Goal: Task Accomplishment & Management: Use online tool/utility

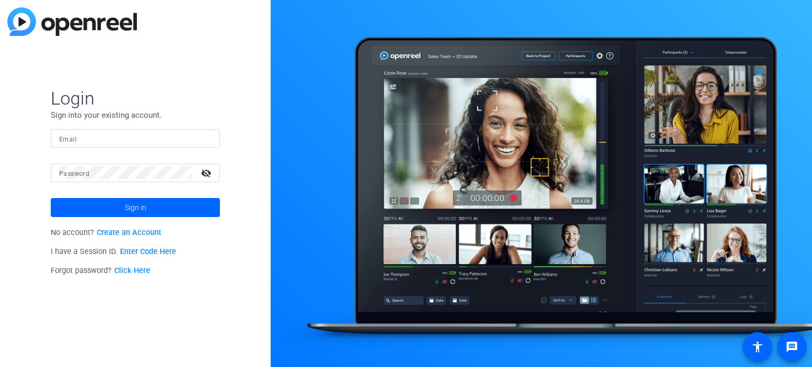
click at [168, 132] on input "Email" at bounding box center [135, 138] width 152 height 13
paste input "[EMAIL_ADDRESS][DOMAIN_NAME]"
type input "[EMAIL_ADDRESS][DOMAIN_NAME]"
click at [205, 174] on mat-icon "visibility_off" at bounding box center [207, 172] width 25 height 15
click at [179, 206] on span at bounding box center [135, 207] width 169 height 25
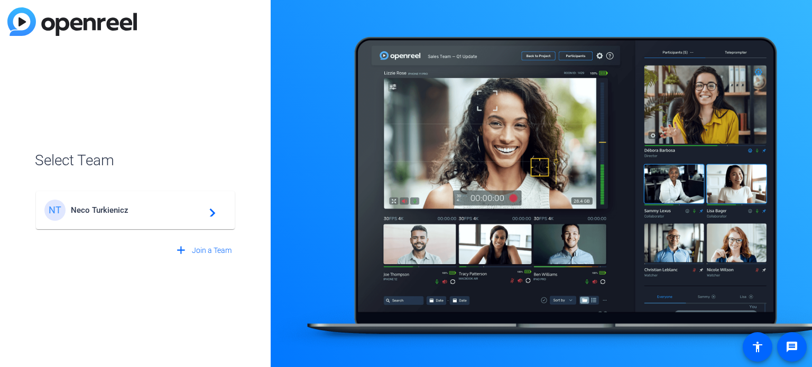
click at [99, 201] on div "NT Neco Turkienicz navigate_next" at bounding box center [135, 210] width 182 height 21
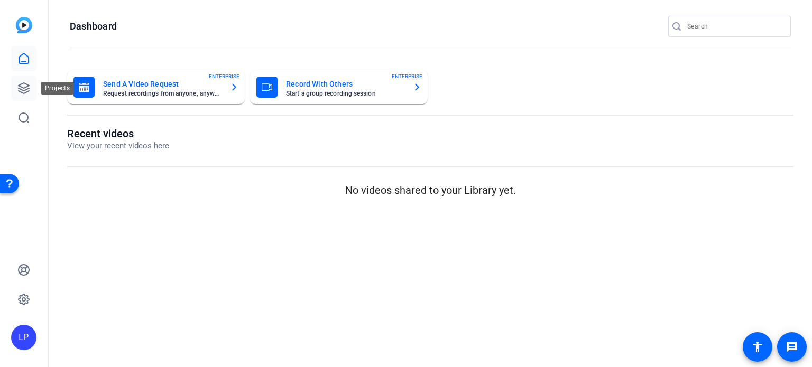
click at [16, 87] on link at bounding box center [23, 88] width 25 height 25
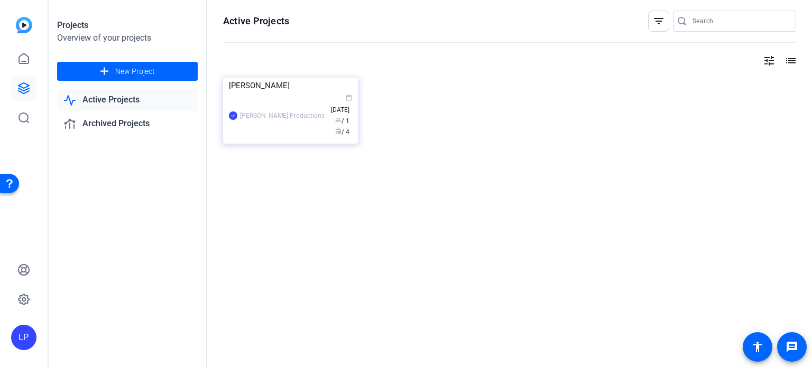
click at [124, 97] on link "Active Projects" at bounding box center [127, 100] width 141 height 22
click at [21, 58] on icon at bounding box center [23, 58] width 13 height 13
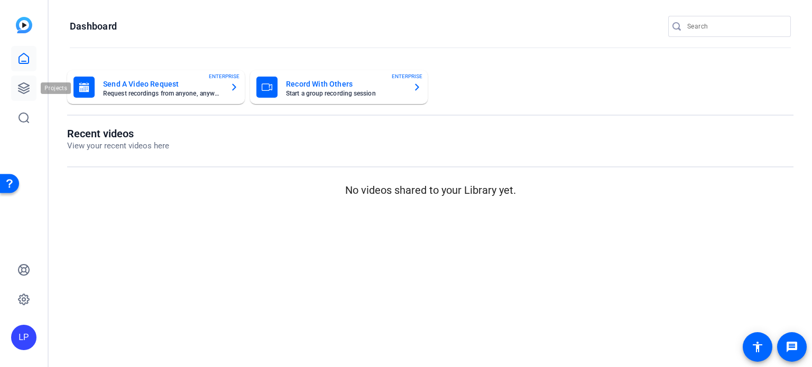
click at [23, 79] on link at bounding box center [23, 88] width 25 height 25
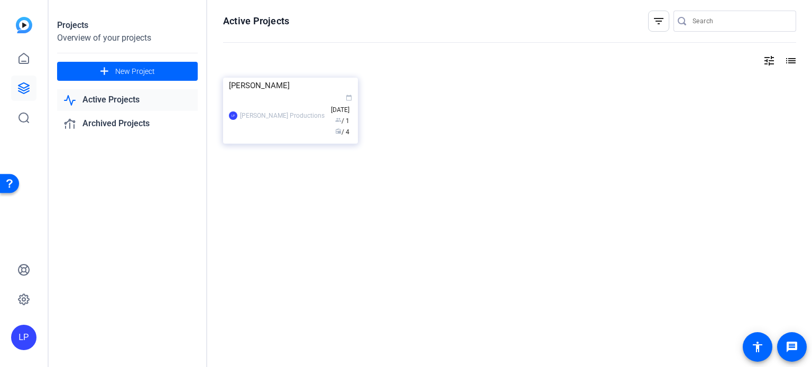
click at [32, 24] on img at bounding box center [24, 25] width 16 height 16
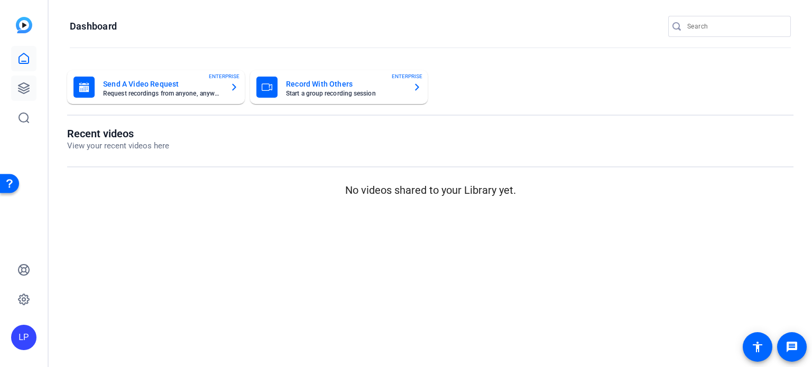
click at [26, 87] on icon at bounding box center [24, 88] width 11 height 11
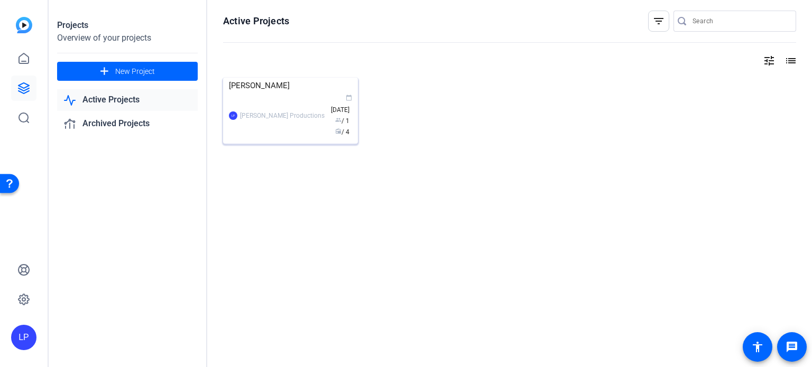
click at [283, 78] on img at bounding box center [290, 78] width 135 height 0
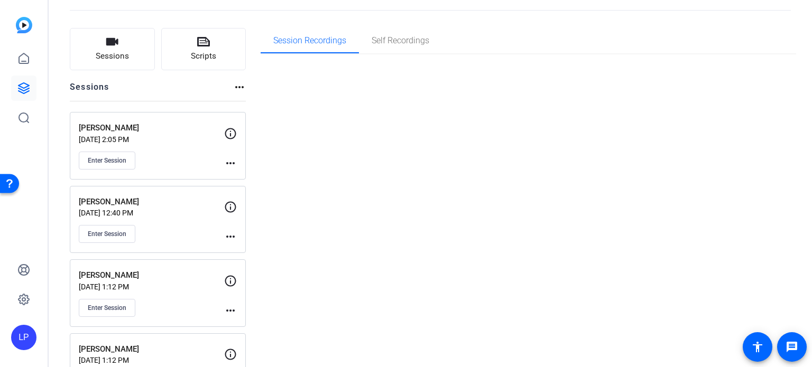
scroll to position [53, 0]
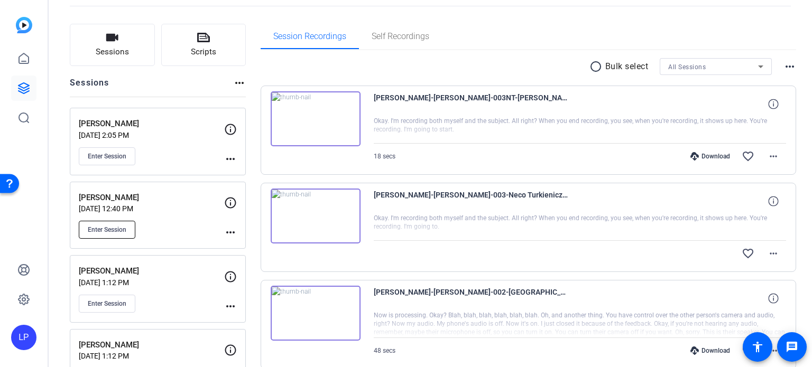
click at [116, 226] on span "Enter Session" at bounding box center [107, 230] width 39 height 8
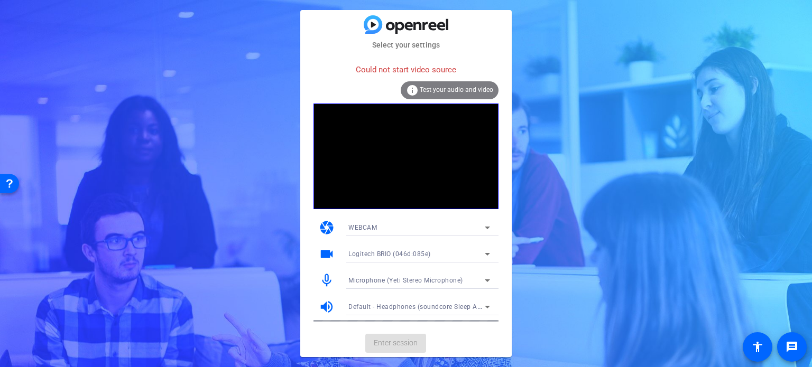
click at [407, 231] on div "WEBCAM" at bounding box center [416, 227] width 136 height 13
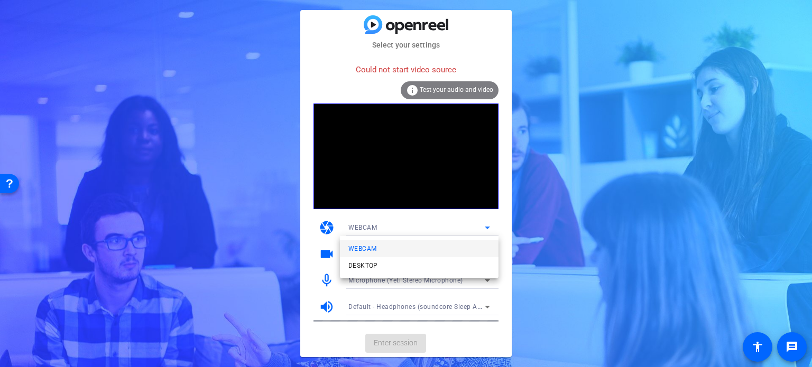
click at [407, 231] on div at bounding box center [406, 183] width 812 height 367
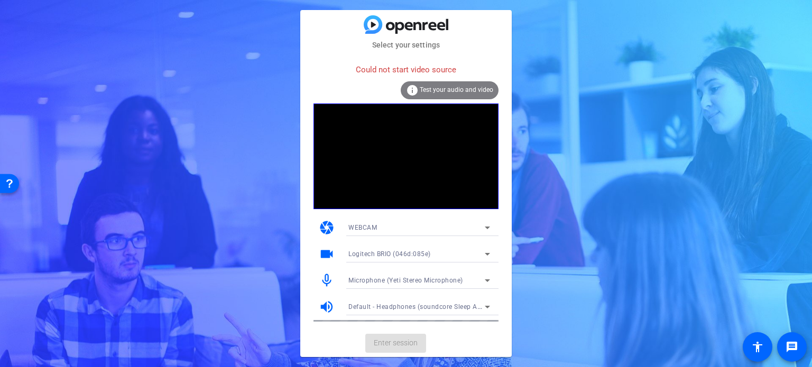
click at [398, 335] on mat-card-actions "Enter session" at bounding box center [405, 343] width 211 height 27
click at [397, 342] on mat-card-actions "Enter session" at bounding box center [405, 343] width 211 height 27
click at [427, 91] on span "Test your audio and video" at bounding box center [456, 89] width 73 height 7
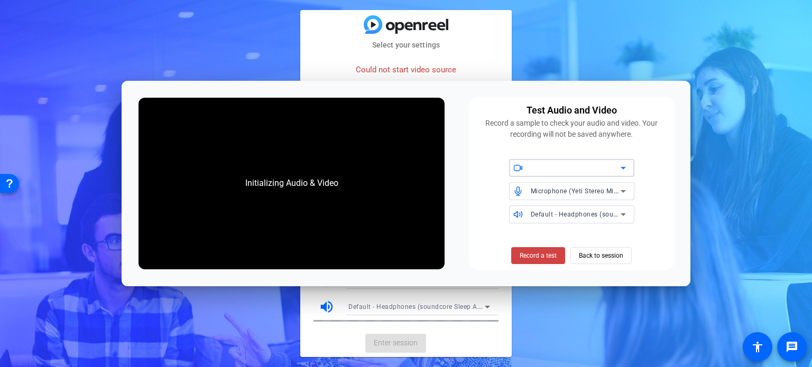
click at [552, 167] on div at bounding box center [576, 168] width 90 height 13
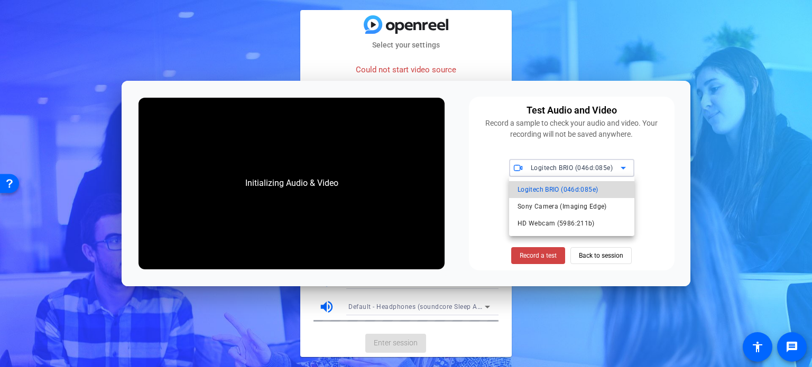
click at [556, 190] on span "Logitech BRIO (046d:085e)" at bounding box center [558, 189] width 80 height 13
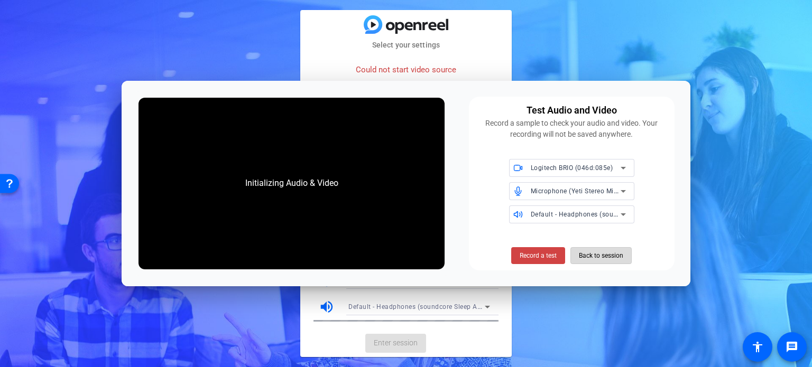
click at [588, 253] on span "Back to session" at bounding box center [601, 256] width 44 height 20
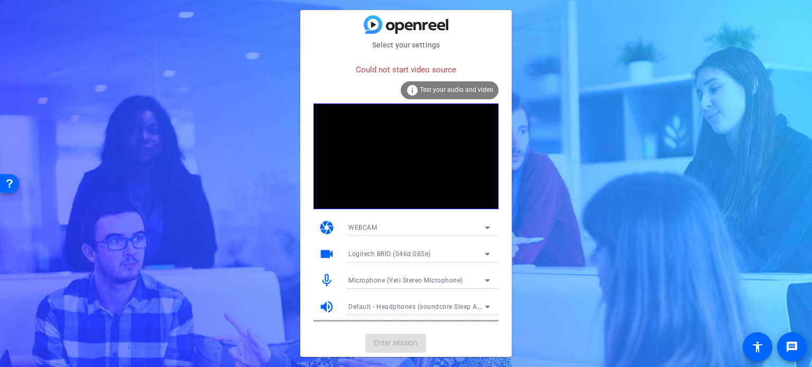
click at [410, 340] on mat-card-actions "Enter session" at bounding box center [405, 343] width 211 height 27
click at [415, 249] on div "Logitech BRIO (046d:085e)" at bounding box center [416, 253] width 136 height 13
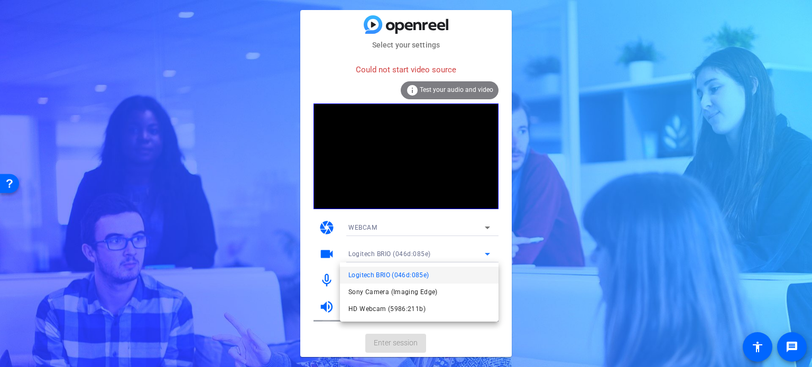
click at [0, 0] on span "Logitech BRIO (046d:085e)" at bounding box center [0, 0] width 0 height 0
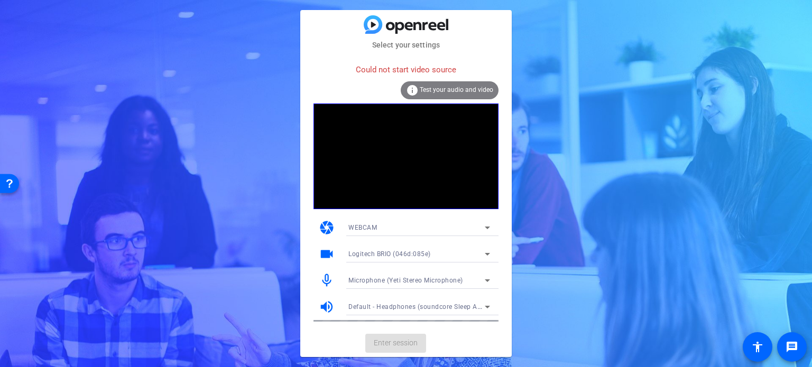
click at [450, 330] on mat-card-actions "Enter session" at bounding box center [405, 343] width 211 height 27
click at [449, 332] on mat-card-actions "Enter session" at bounding box center [405, 343] width 211 height 27
click at [393, 338] on mat-card-actions "Enter session" at bounding box center [405, 343] width 211 height 27
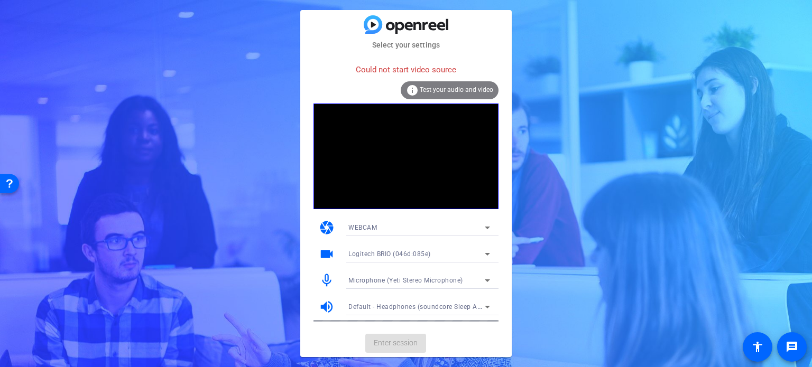
click at [393, 338] on mat-card-actions "Enter session" at bounding box center [405, 343] width 211 height 27
click at [458, 86] on span "Test your audio and video" at bounding box center [456, 89] width 73 height 7
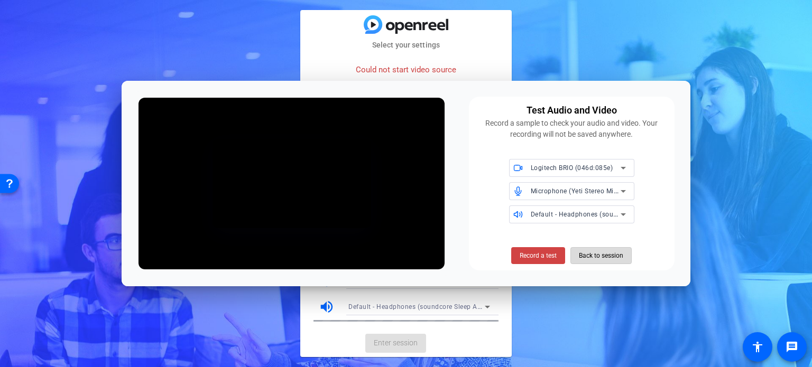
click at [606, 253] on span "Back to session" at bounding box center [601, 256] width 44 height 20
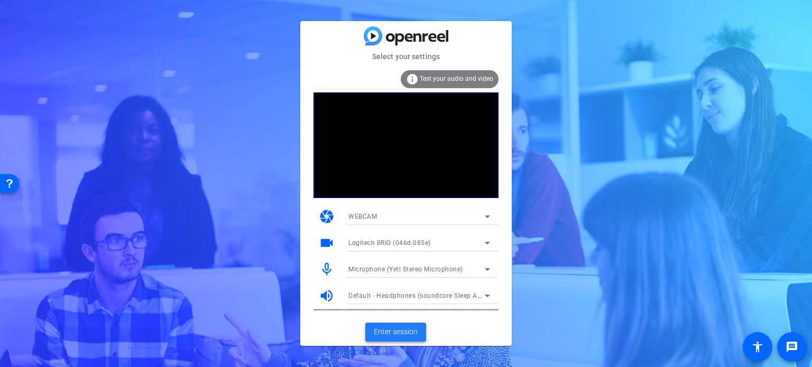
click at [405, 331] on span "Enter session" at bounding box center [396, 332] width 44 height 11
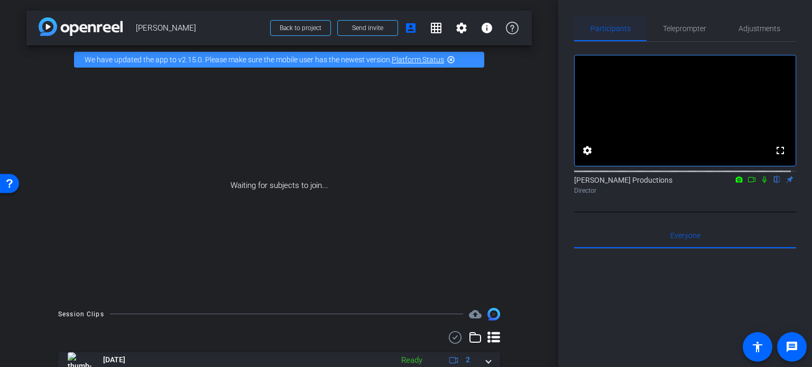
click at [603, 26] on span "Participants" at bounding box center [611, 28] width 40 height 7
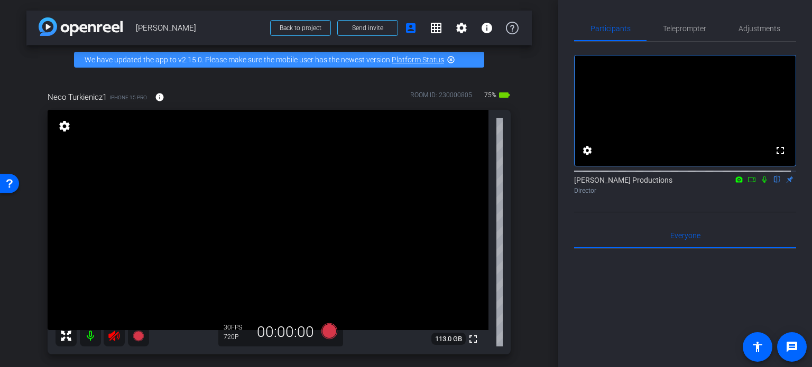
click at [113, 333] on icon at bounding box center [113, 336] width 11 height 11
click at [67, 334] on icon at bounding box center [66, 336] width 11 height 11
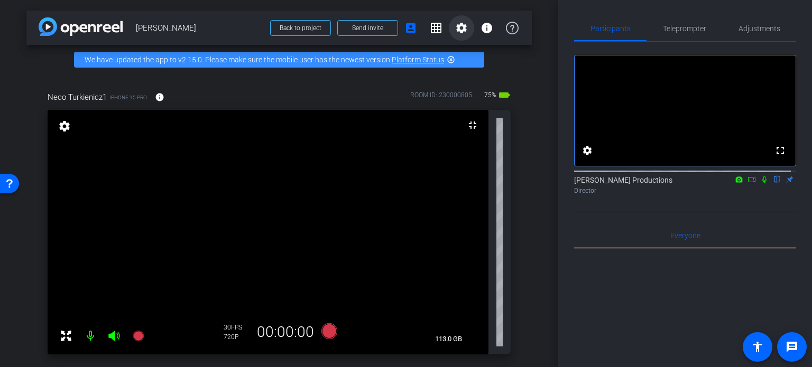
click at [456, 27] on mat-icon "settings" at bounding box center [461, 28] width 13 height 13
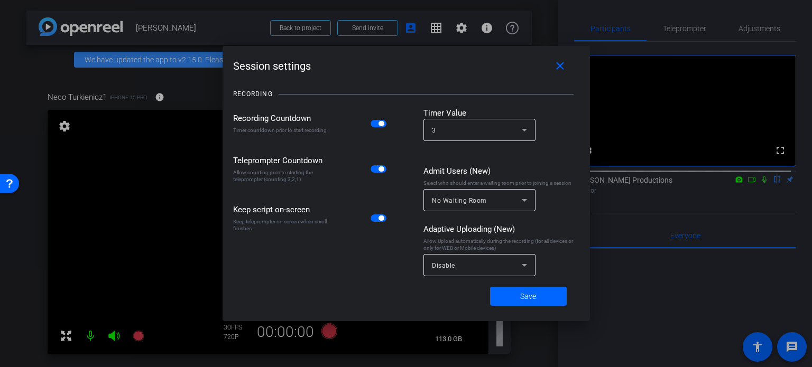
click at [452, 25] on div at bounding box center [406, 183] width 812 height 367
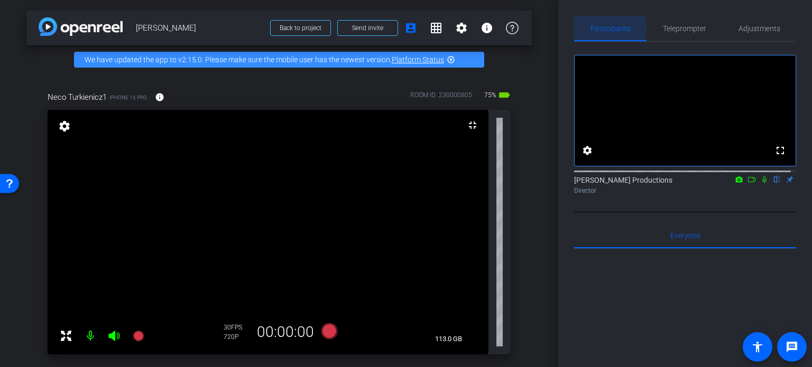
click at [609, 28] on span "Participants" at bounding box center [611, 28] width 40 height 7
click at [592, 157] on mat-icon "settings" at bounding box center [587, 150] width 13 height 13
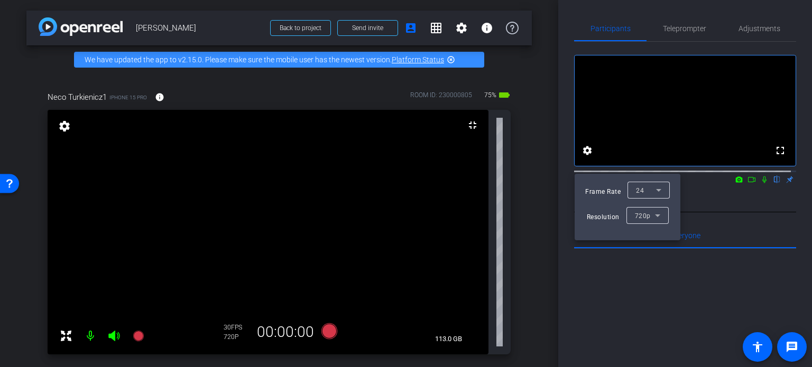
click at [592, 159] on div at bounding box center [406, 183] width 812 height 367
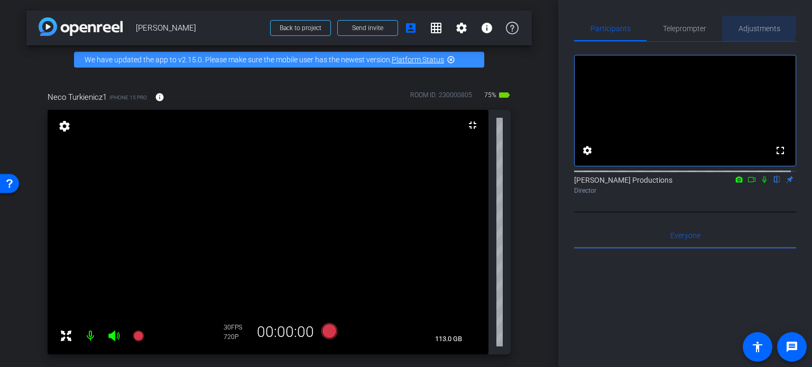
click at [741, 25] on span "Adjustments" at bounding box center [760, 28] width 42 height 7
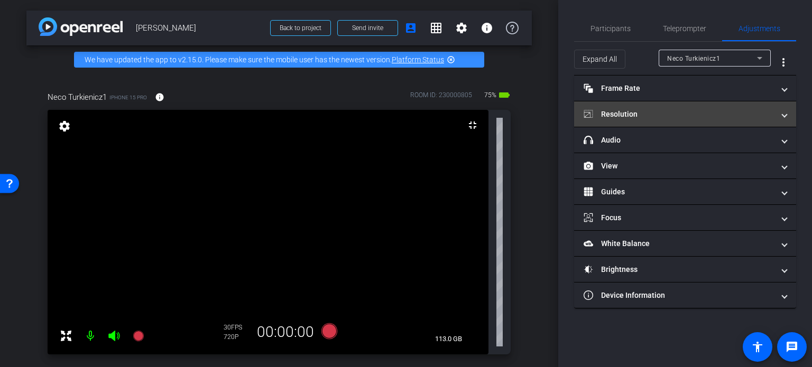
click at [674, 110] on mat-panel-title "Resolution" at bounding box center [679, 114] width 190 height 11
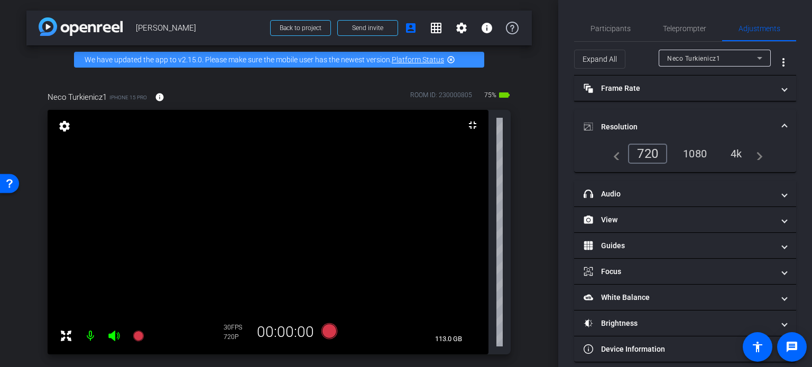
click at [730, 150] on div "4k" at bounding box center [736, 154] width 27 height 18
click at [326, 332] on icon at bounding box center [329, 332] width 16 height 16
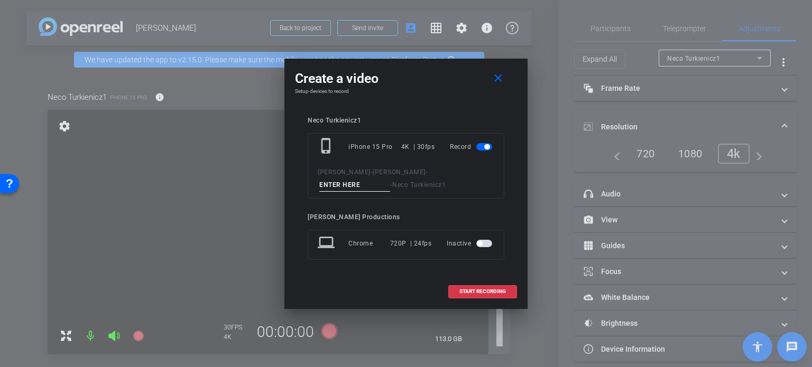
click at [487, 242] on span "button" at bounding box center [484, 243] width 16 height 7
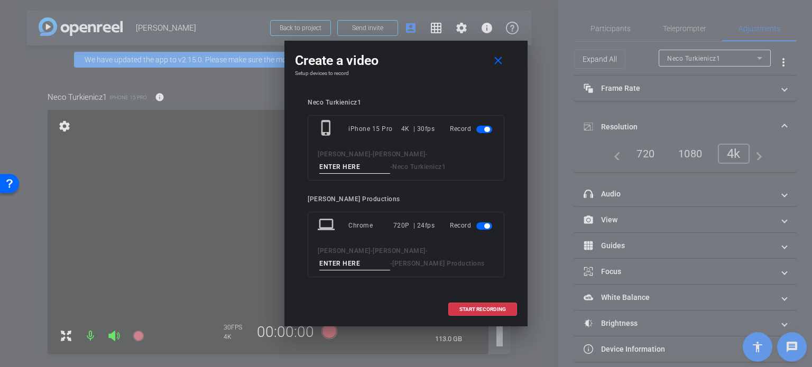
click at [402, 228] on div "720P | 24fps" at bounding box center [414, 225] width 42 height 19
click at [410, 222] on div "720P | 24fps" at bounding box center [414, 225] width 42 height 19
click at [409, 226] on div "720P | 24fps" at bounding box center [414, 225] width 42 height 19
click at [478, 225] on span "button" at bounding box center [484, 226] width 16 height 7
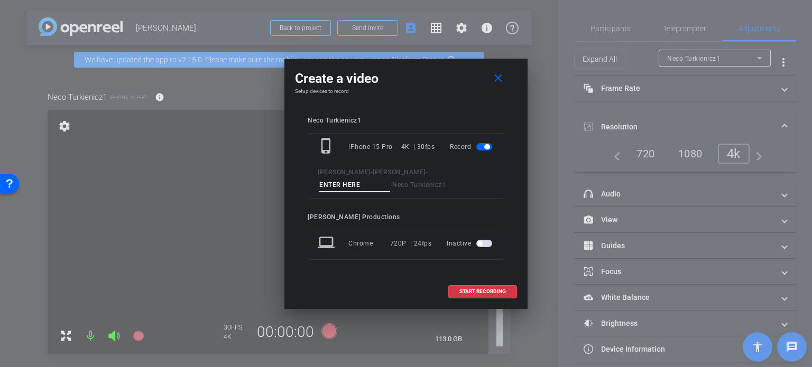
click at [392, 242] on div "720P | 24fps" at bounding box center [411, 243] width 42 height 19
drag, startPoint x: 395, startPoint y: 242, endPoint x: 400, endPoint y: 243, distance: 5.3
click at [395, 242] on div "720P | 24fps" at bounding box center [411, 243] width 42 height 19
click at [401, 243] on div "720P | 24fps" at bounding box center [411, 243] width 42 height 19
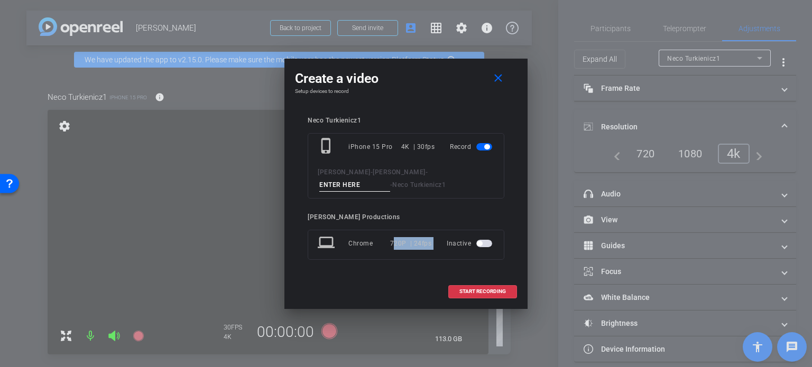
click at [401, 243] on div "720P | 24fps" at bounding box center [411, 243] width 42 height 19
click at [399, 242] on div "720P | 24fps" at bounding box center [411, 243] width 42 height 19
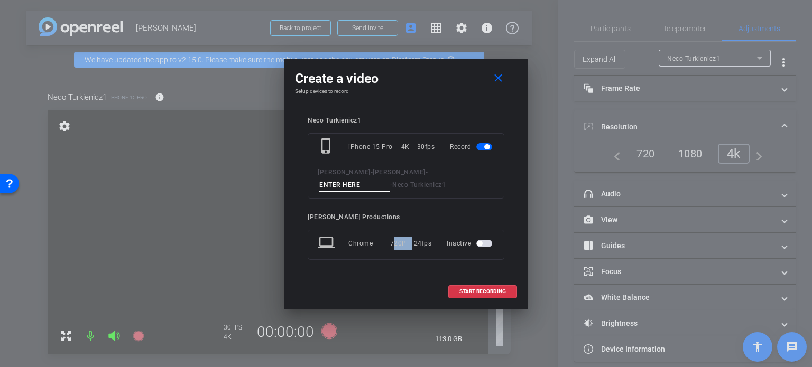
click at [489, 240] on span "button" at bounding box center [484, 243] width 16 height 7
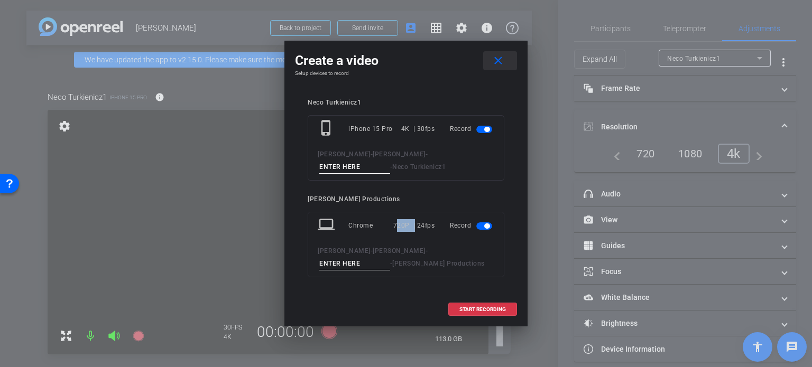
click at [499, 58] on mat-icon "close" at bounding box center [498, 60] width 13 height 13
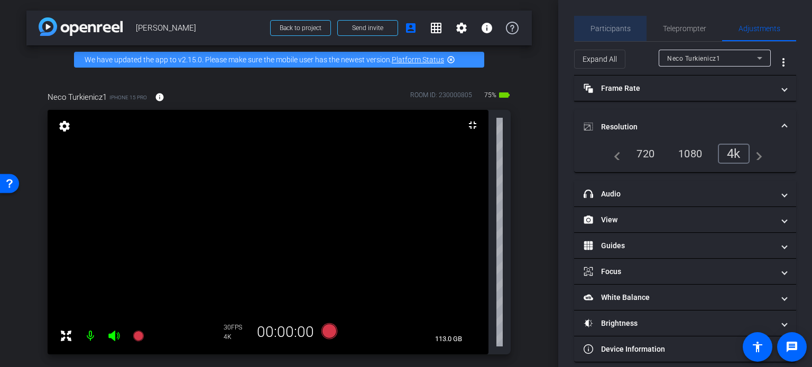
click at [617, 27] on span "Participants" at bounding box center [611, 28] width 40 height 7
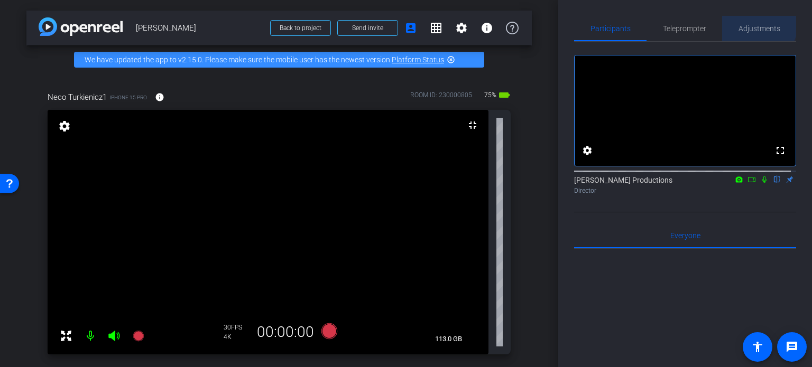
click at [748, 25] on span "Adjustments" at bounding box center [760, 28] width 42 height 7
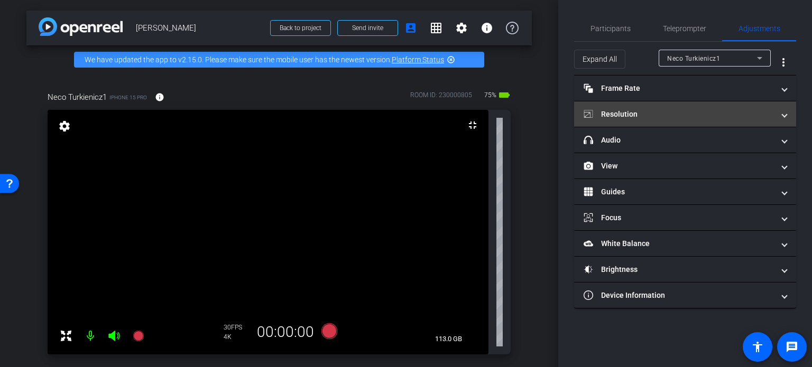
click at [683, 114] on mat-panel-title "Resolution" at bounding box center [679, 114] width 190 height 11
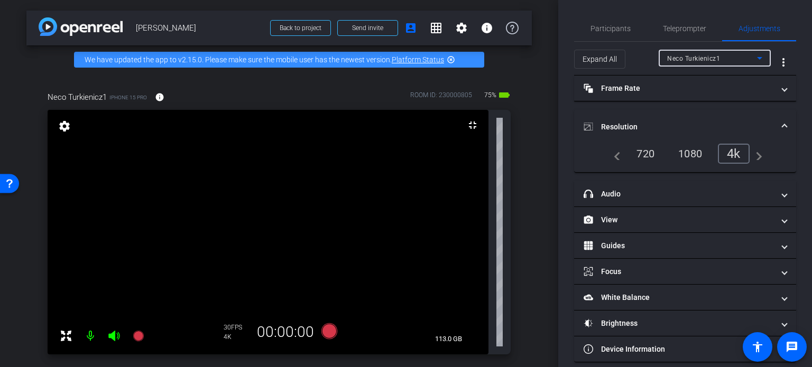
click at [688, 52] on div "Neco Turkienicz1" at bounding box center [712, 58] width 90 height 13
click at [688, 52] on div at bounding box center [406, 183] width 812 height 367
click at [685, 53] on div "Neco Turkienicz1" at bounding box center [712, 58] width 90 height 13
click at [683, 54] on div at bounding box center [406, 183] width 812 height 367
click at [728, 159] on div "4k" at bounding box center [734, 154] width 32 height 20
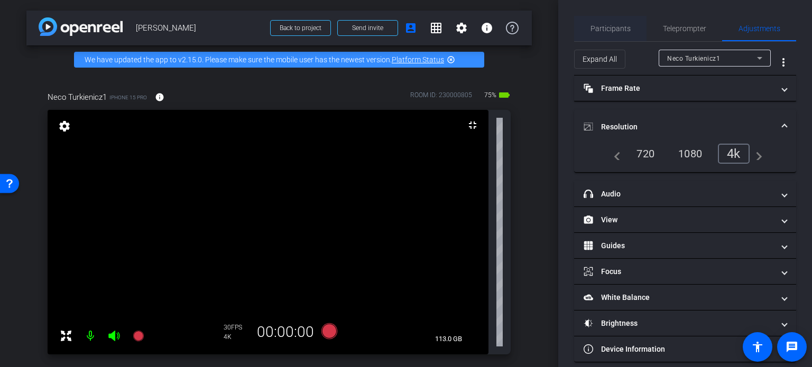
click at [619, 25] on span "Participants" at bounding box center [611, 28] width 40 height 7
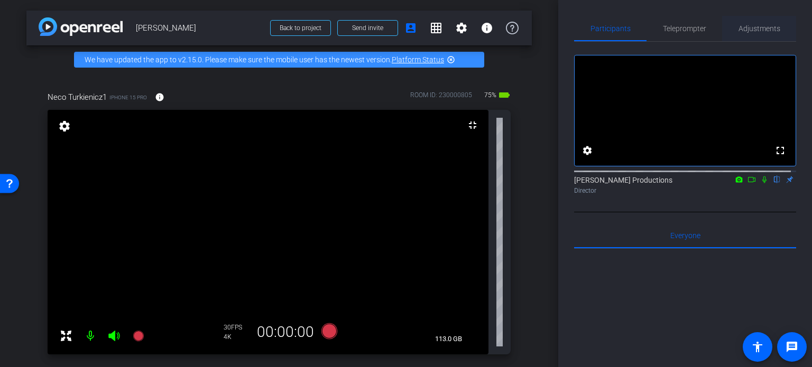
click at [769, 26] on span "Adjustments" at bounding box center [760, 28] width 42 height 7
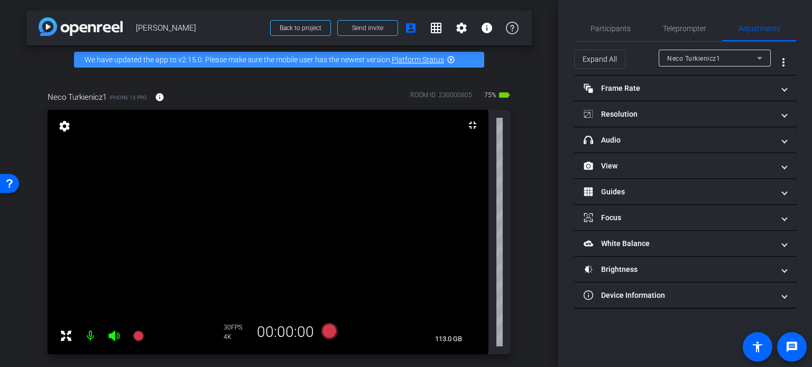
click at [721, 59] on div "Neco Turkienicz1" at bounding box center [712, 58] width 90 height 13
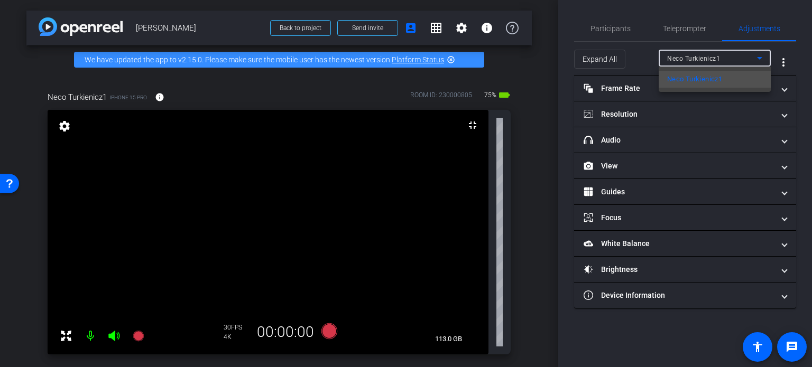
click at [745, 59] on div at bounding box center [406, 183] width 812 height 367
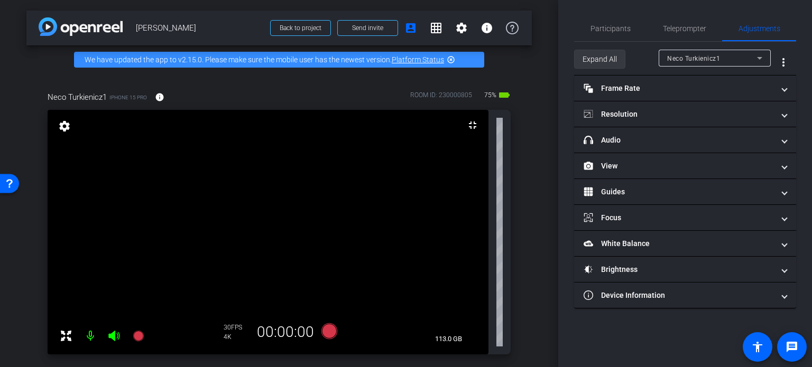
click at [604, 61] on span "Expand All" at bounding box center [600, 59] width 34 height 20
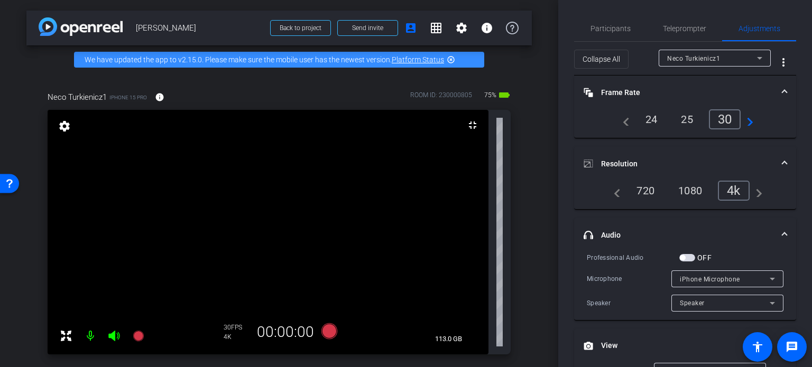
click at [684, 55] on span "Neco Turkienicz1" at bounding box center [693, 58] width 53 height 7
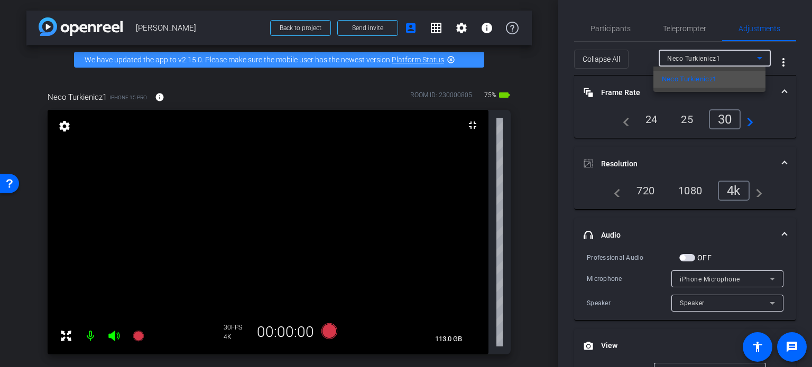
click at [611, 60] on div at bounding box center [406, 183] width 812 height 367
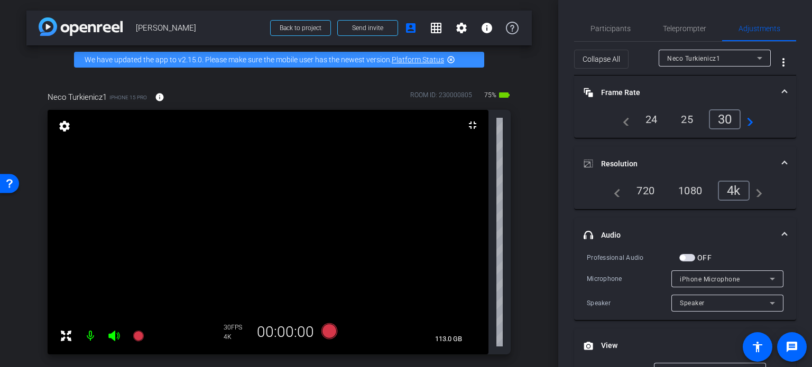
click at [611, 60] on span "Collapse All" at bounding box center [602, 59] width 38 height 20
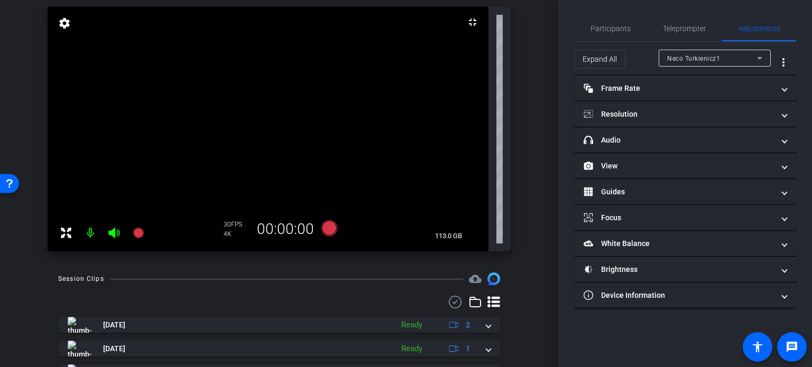
scroll to position [102, 0]
click at [324, 227] on icon at bounding box center [329, 230] width 16 height 16
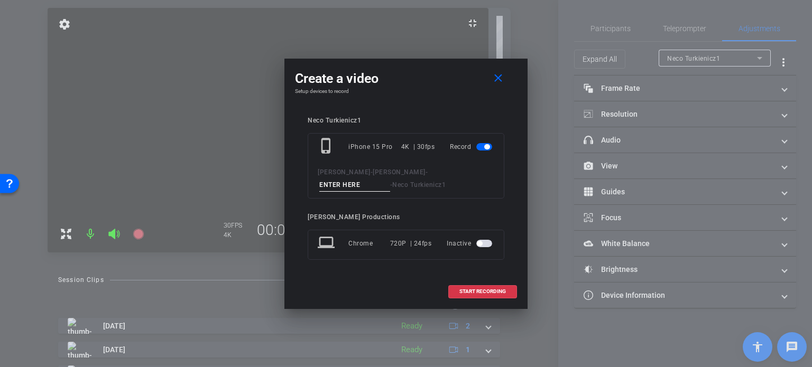
click at [487, 244] on span "button" at bounding box center [484, 243] width 16 height 7
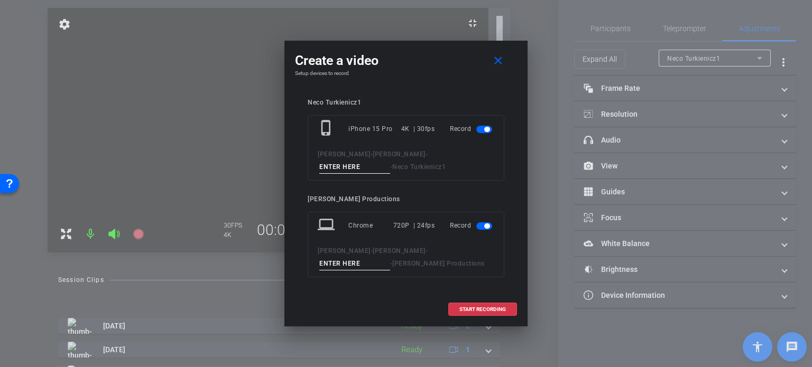
click at [390, 257] on input at bounding box center [354, 263] width 71 height 13
type input "8UM"
click at [390, 161] on input at bounding box center [354, 167] width 71 height 13
type input "8UM"
click at [483, 307] on span "START RECORDING" at bounding box center [482, 309] width 47 height 5
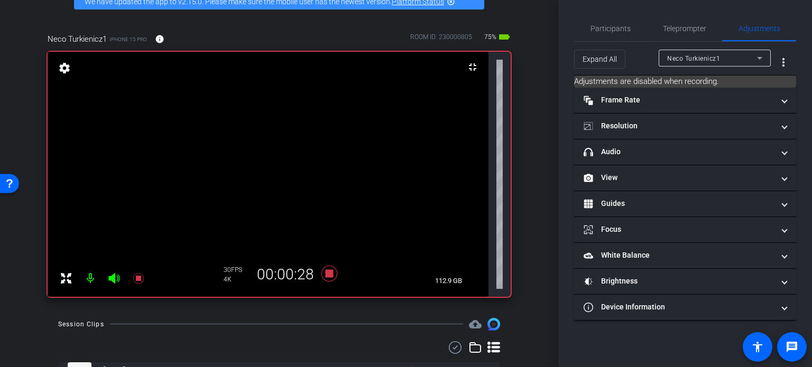
scroll to position [53, 0]
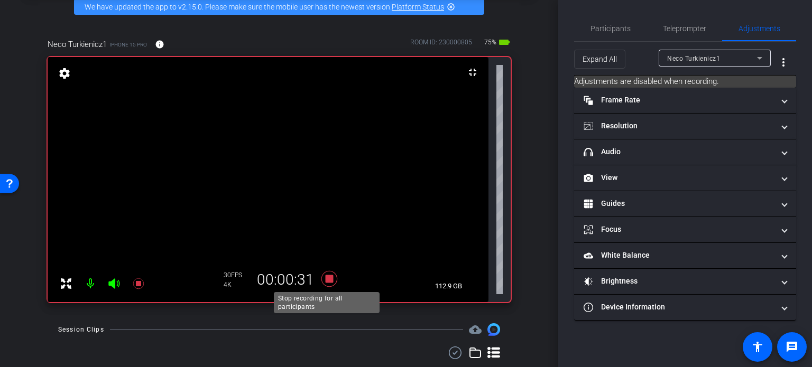
click at [330, 277] on icon at bounding box center [329, 279] width 16 height 16
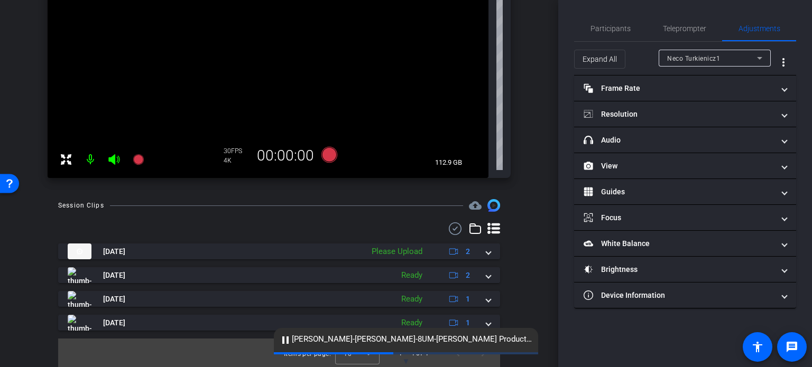
scroll to position [178, 0]
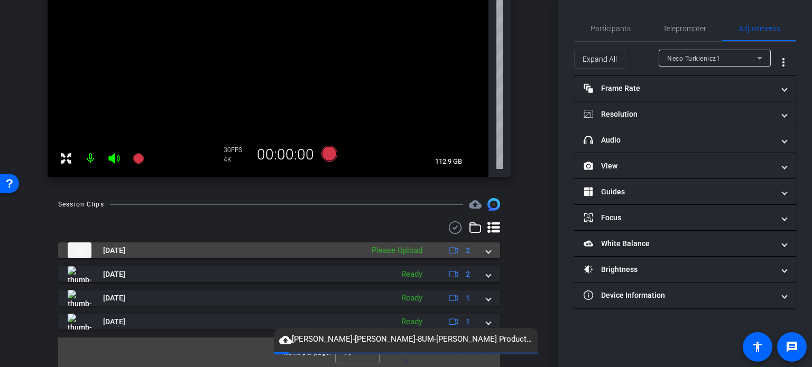
click at [486, 252] on span at bounding box center [488, 250] width 4 height 11
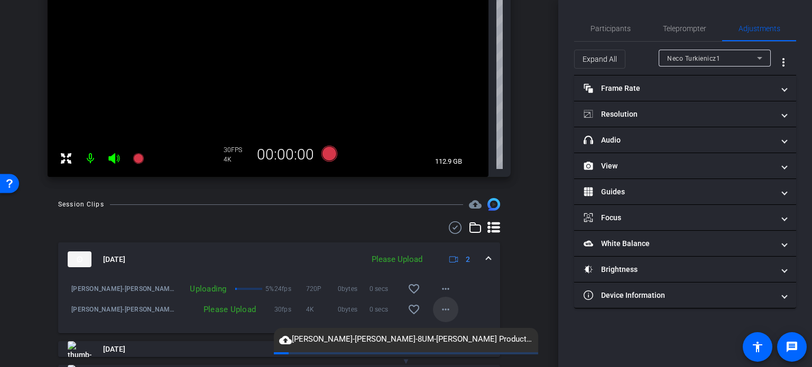
click at [440, 310] on mat-icon "more_horiz" at bounding box center [445, 309] width 13 height 13
click at [440, 264] on span "Upload" at bounding box center [457, 261] width 42 height 13
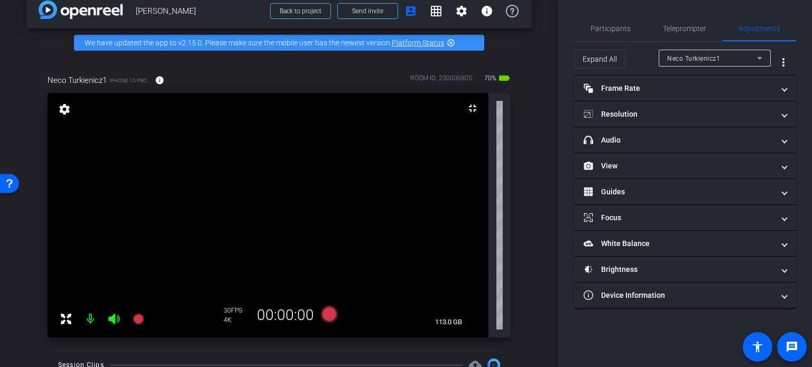
scroll to position [15, 0]
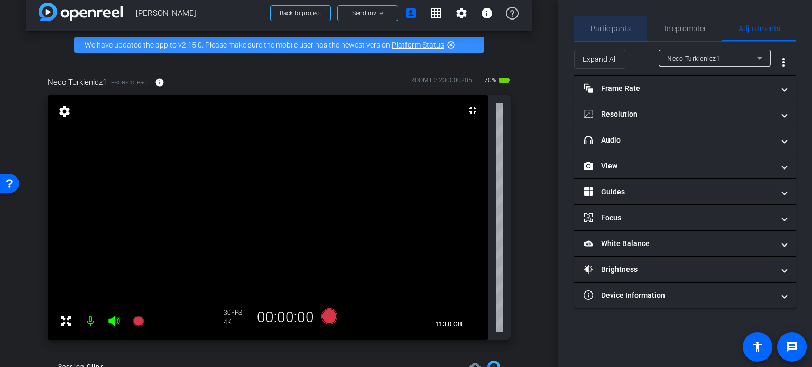
click at [620, 32] on span "Participants" at bounding box center [611, 28] width 40 height 7
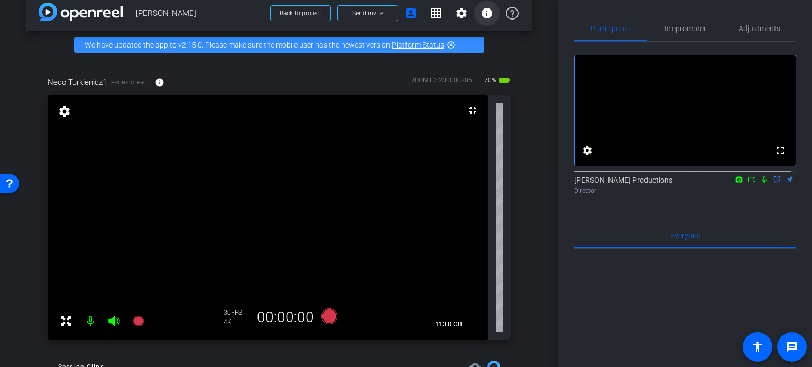
click at [481, 8] on mat-icon "info" at bounding box center [487, 13] width 13 height 13
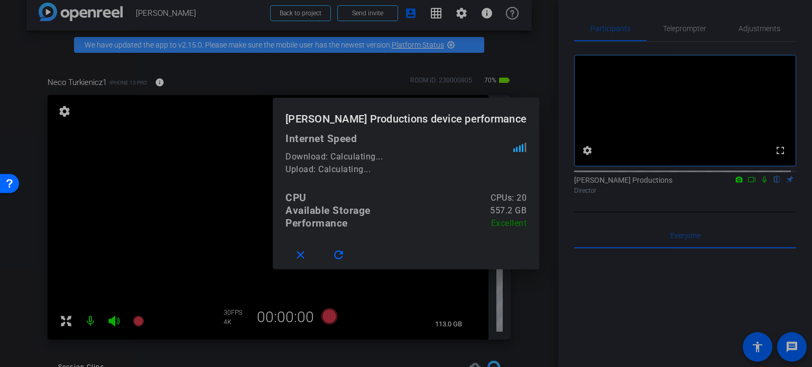
click at [481, 13] on div at bounding box center [406, 183] width 812 height 367
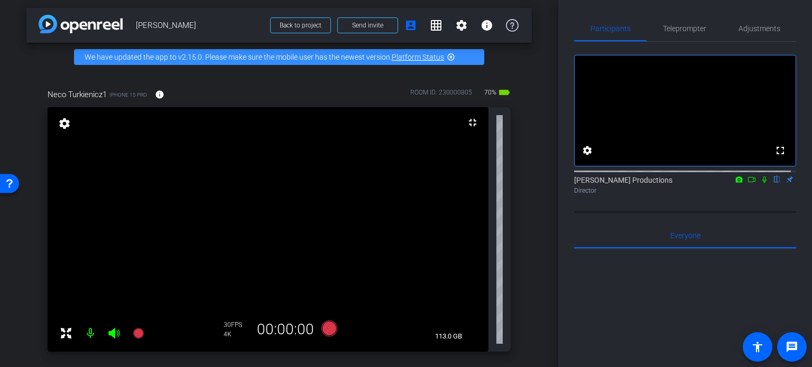
scroll to position [0, 0]
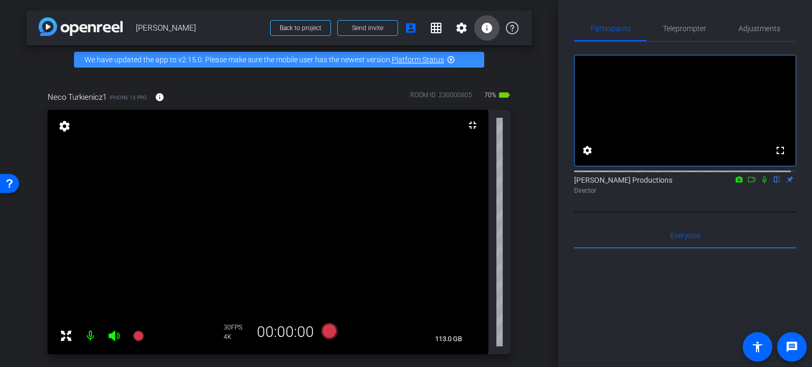
click at [481, 27] on mat-icon "info" at bounding box center [487, 28] width 13 height 13
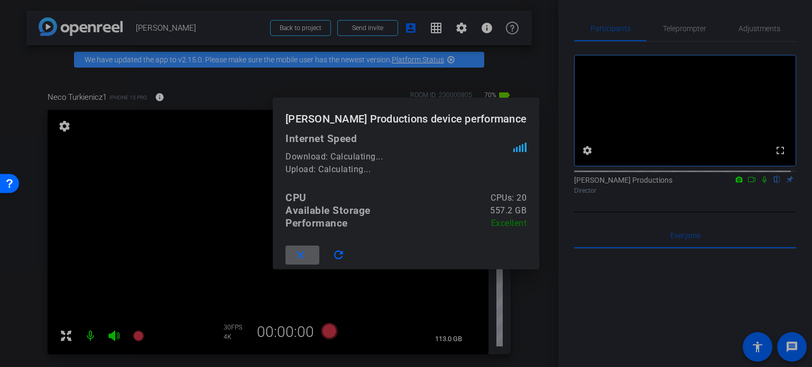
click at [482, 26] on div at bounding box center [406, 183] width 812 height 367
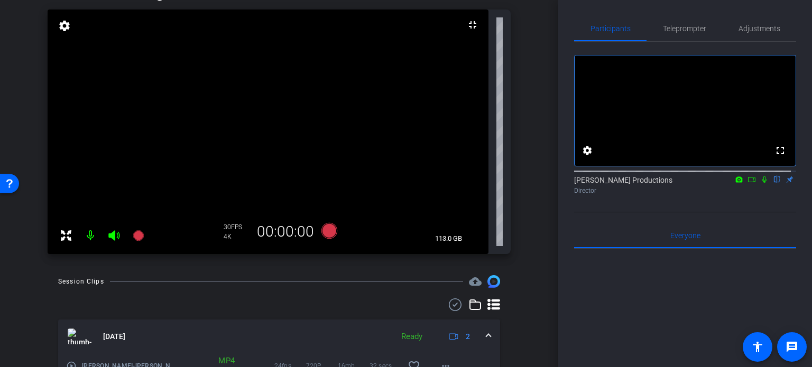
scroll to position [106, 0]
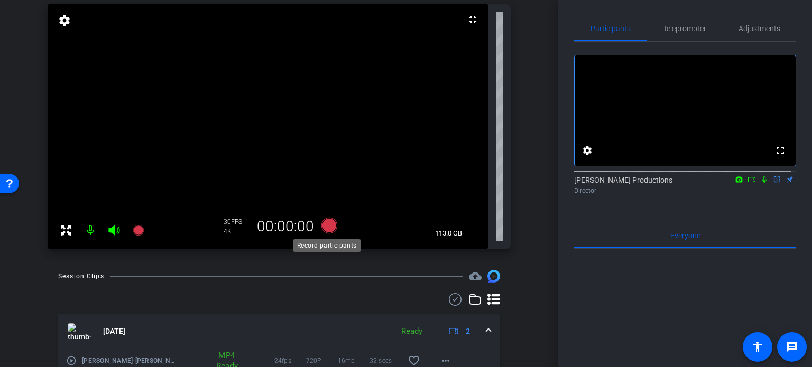
click at [326, 222] on icon at bounding box center [329, 226] width 16 height 16
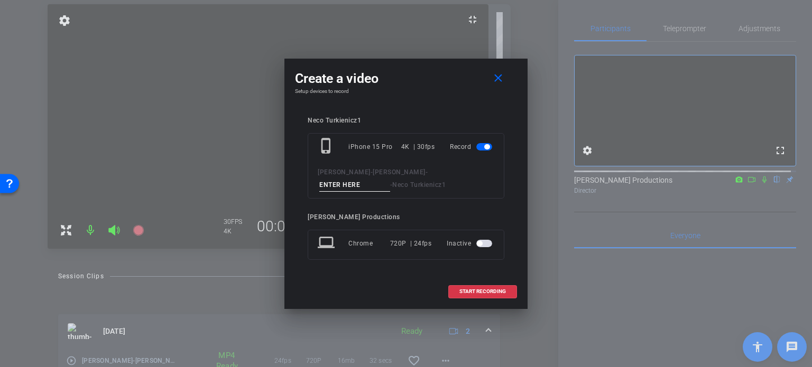
click at [489, 244] on span "button" at bounding box center [484, 243] width 16 height 7
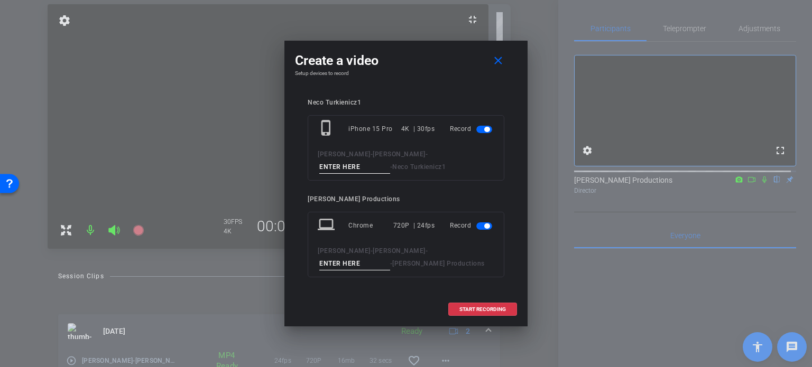
click at [480, 224] on span "button" at bounding box center [484, 226] width 16 height 7
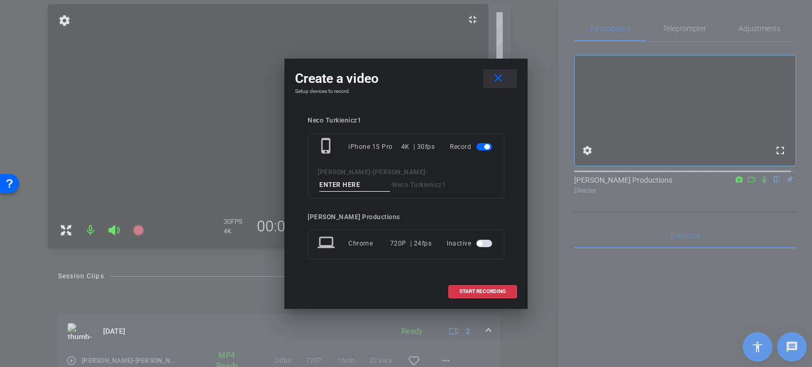
click at [495, 75] on mat-icon "close" at bounding box center [498, 78] width 13 height 13
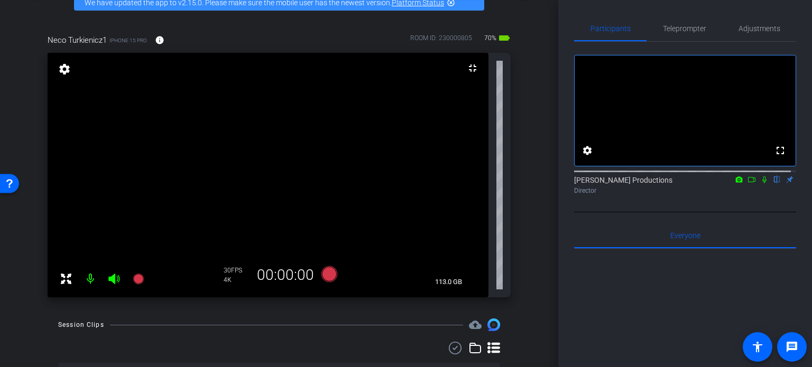
scroll to position [53, 0]
